Goal: Transaction & Acquisition: Purchase product/service

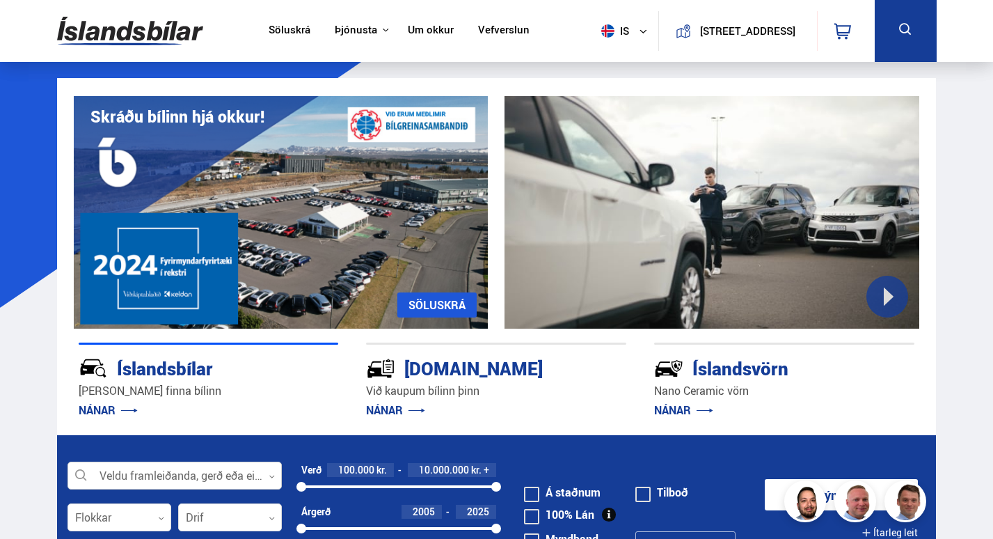
click at [205, 476] on div at bounding box center [175, 476] width 214 height 28
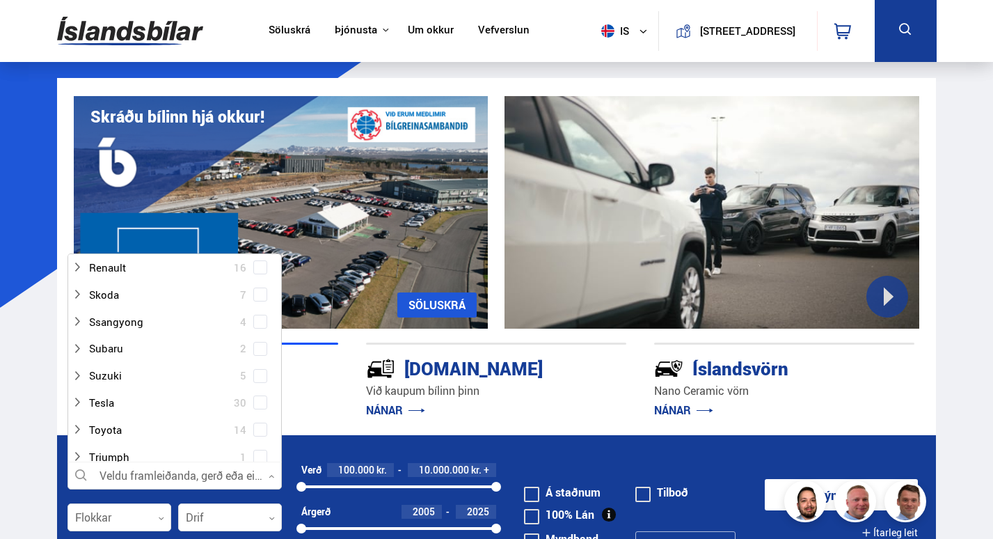
scroll to position [857, 0]
click at [120, 405] on div at bounding box center [161, 406] width 178 height 20
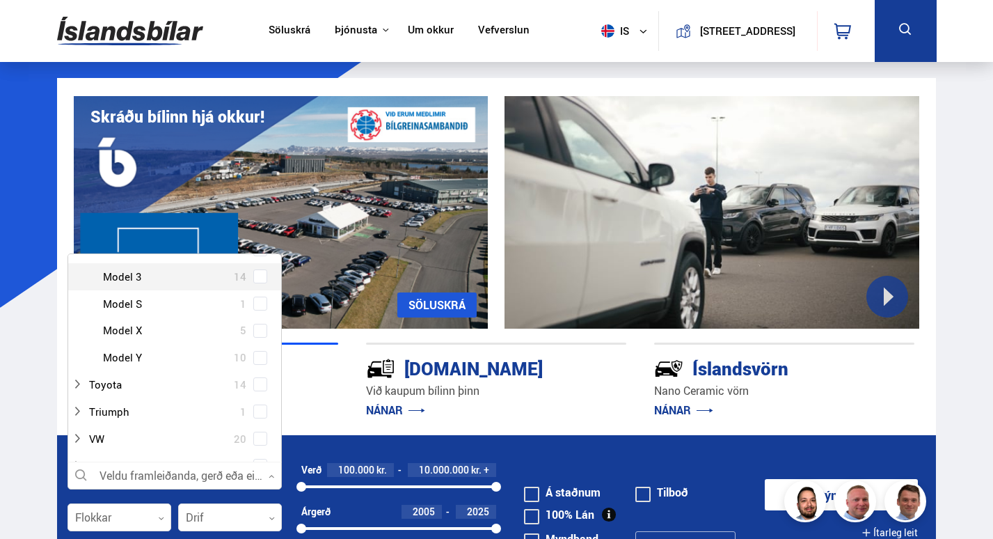
scroll to position [1019, 0]
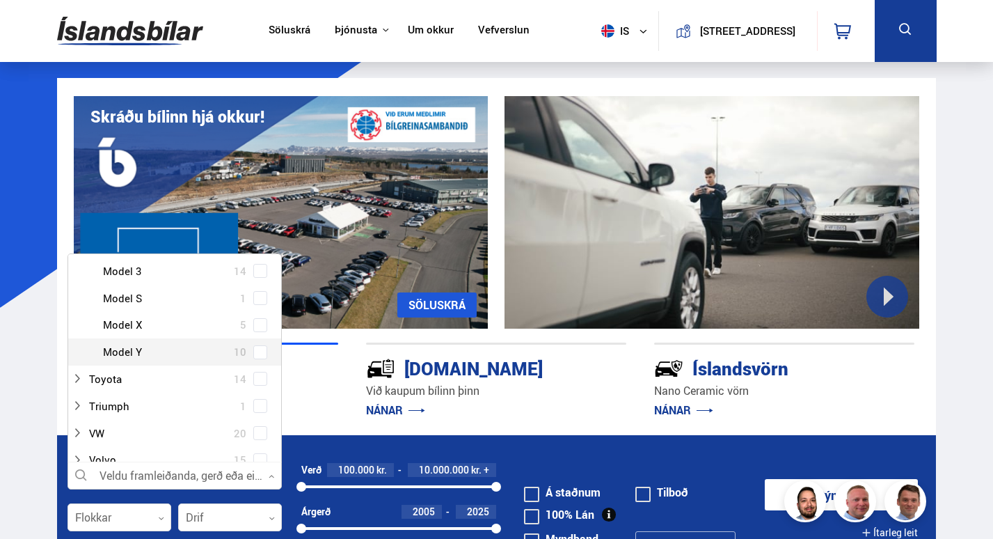
click at [113, 365] on div "Tesla Model Y 10" at bounding box center [174, 351] width 213 height 27
click at [121, 355] on div at bounding box center [189, 352] width 178 height 20
click at [257, 351] on span at bounding box center [260, 352] width 6 height 6
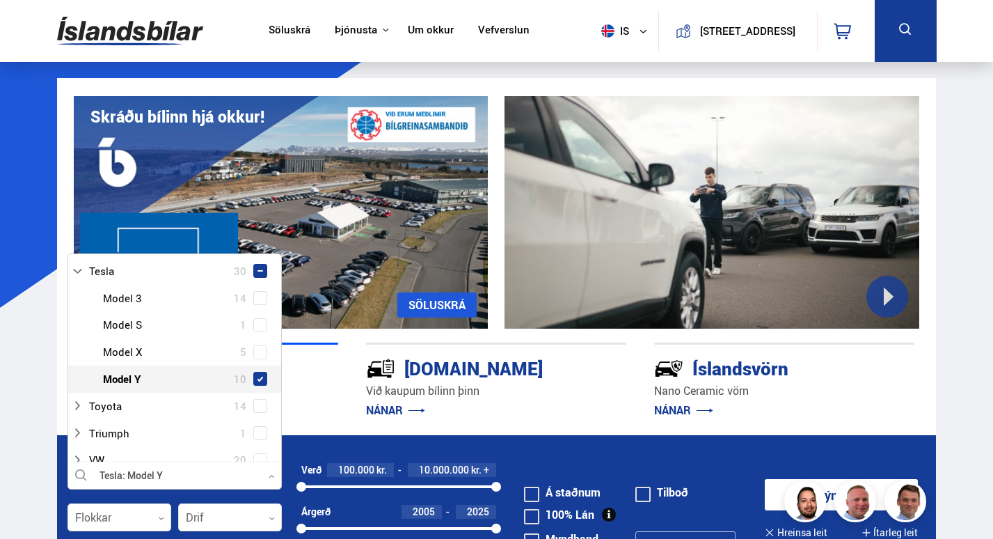
scroll to position [1046, 0]
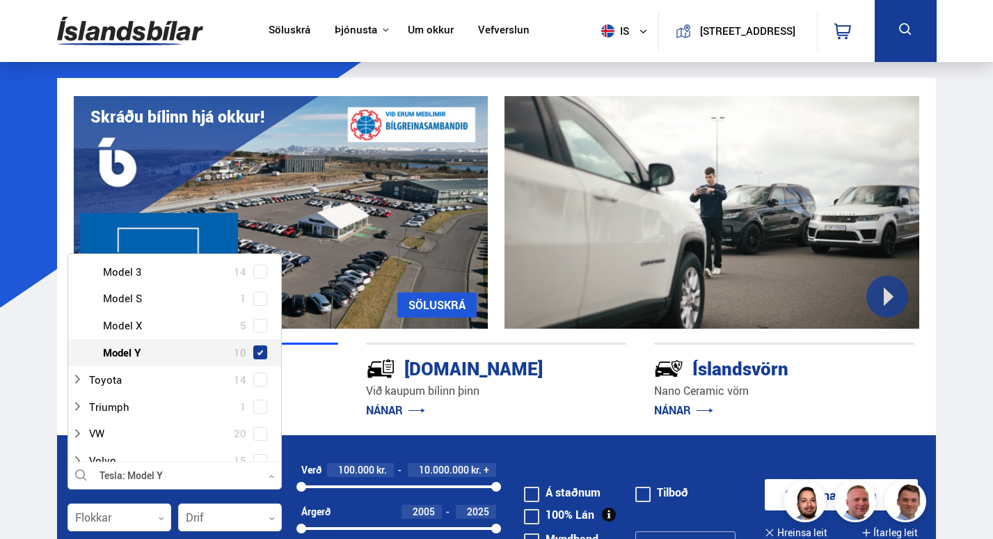
click at [327, 393] on p "[PERSON_NAME] finna bílinn" at bounding box center [209, 391] width 260 height 16
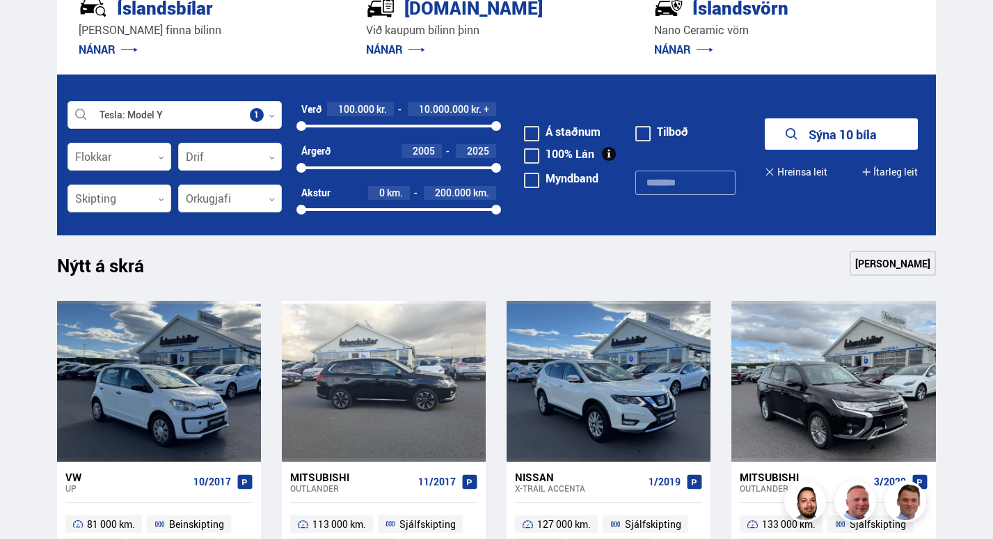
scroll to position [361, 0]
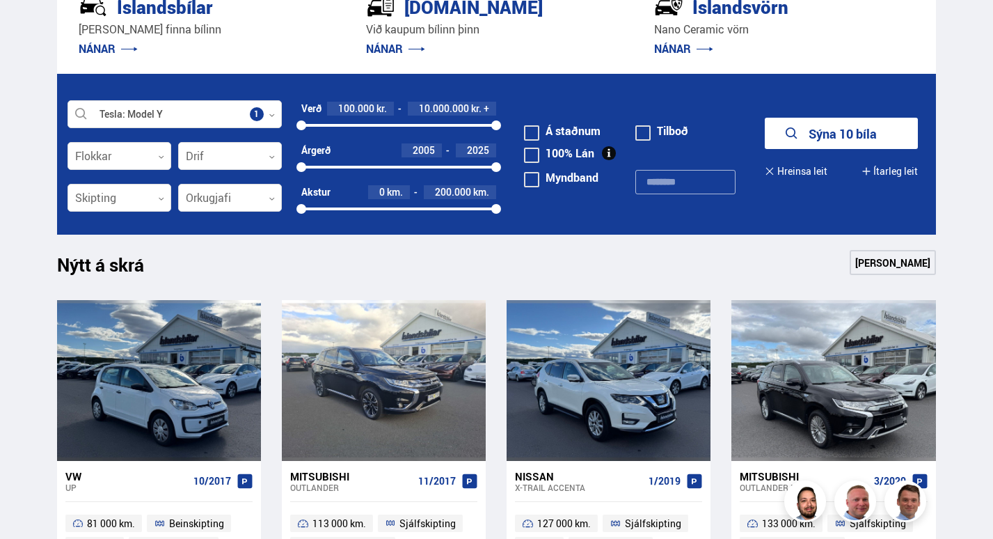
click at [836, 134] on button "Sýna 10 bíla" at bounding box center [841, 133] width 153 height 31
